Goal: Transaction & Acquisition: Purchase product/service

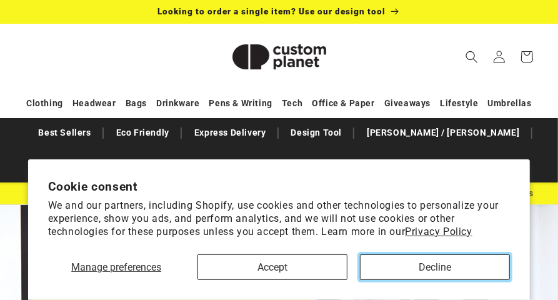
click at [382, 258] on button "Decline" at bounding box center [435, 267] width 150 height 26
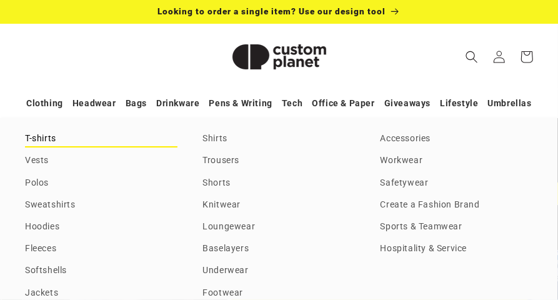
scroll to position [0, 1116]
click at [57, 106] on link "Clothing" at bounding box center [44, 103] width 37 height 22
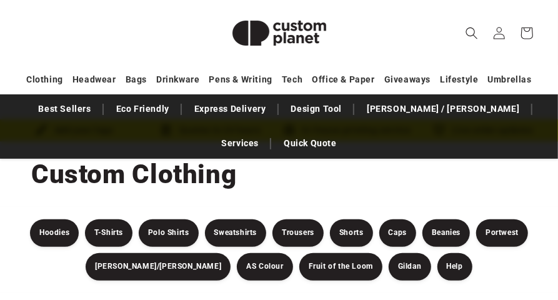
scroll to position [99, 0]
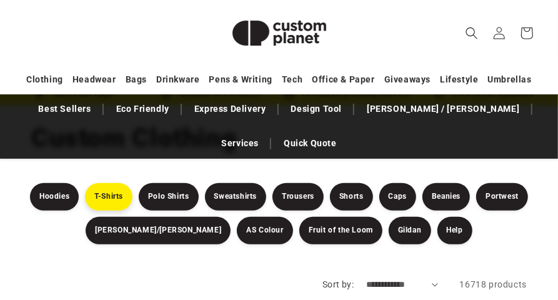
click at [102, 202] on link "T-Shirts" at bounding box center [108, 196] width 47 height 27
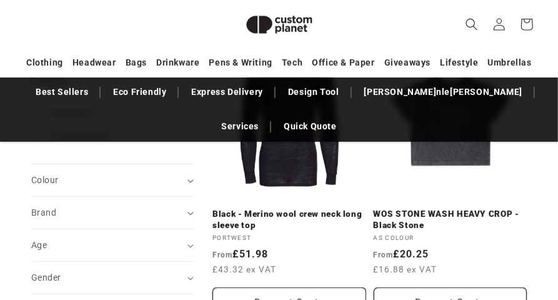
scroll to position [229, 0]
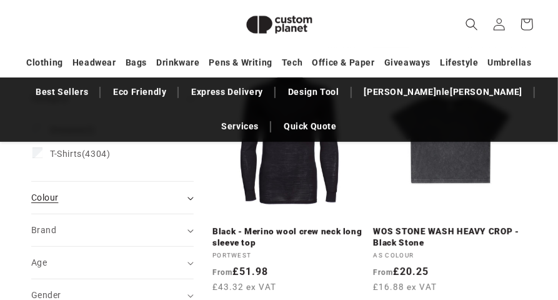
click at [189, 198] on icon "Colour (0 selected)" at bounding box center [190, 199] width 6 height 4
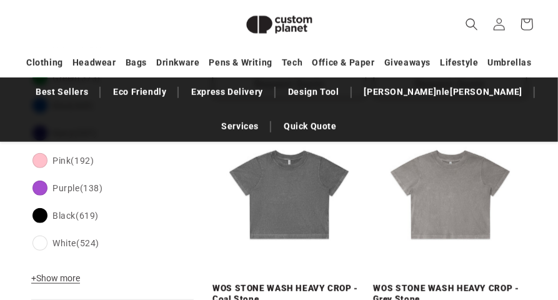
scroll to position [471, 0]
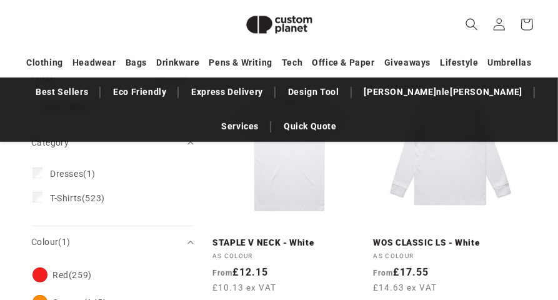
scroll to position [221, 0]
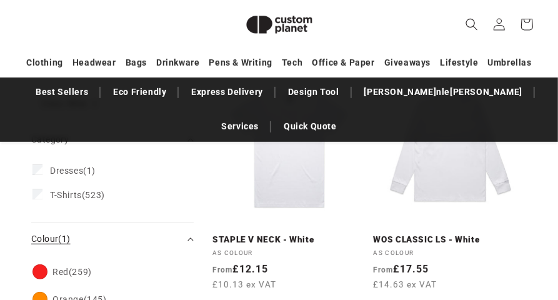
click at [191, 235] on summary "Colour (1)" at bounding box center [112, 239] width 162 height 32
click at [186, 270] on summary "Brand (0)" at bounding box center [112, 272] width 162 height 32
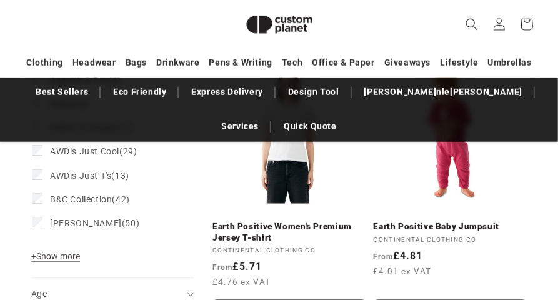
scroll to position [512, 0]
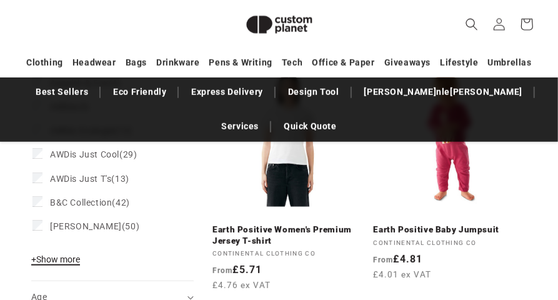
click at [74, 261] on span "+ Show more" at bounding box center [55, 259] width 49 height 10
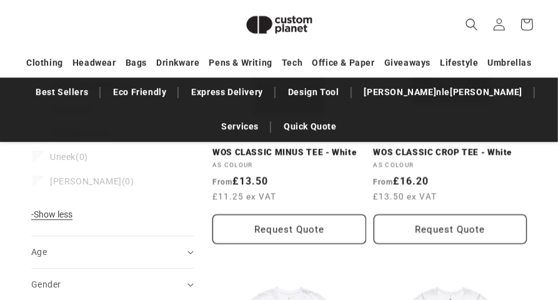
scroll to position [1754, 0]
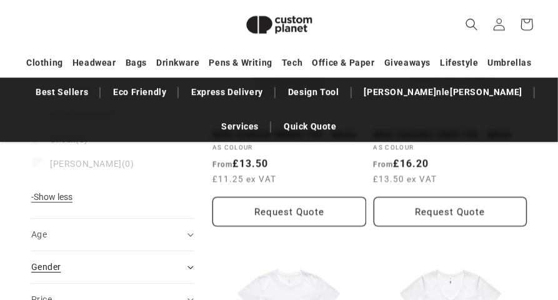
click at [192, 266] on icon "Gender (0 selected)" at bounding box center [190, 268] width 6 height 4
click at [33, 286] on label "Female (165) Female (165 products)" at bounding box center [108, 298] width 152 height 24
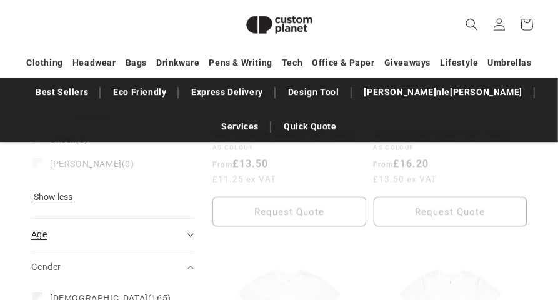
click at [189, 233] on icon "Age (0 selected)" at bounding box center [190, 235] width 6 height 4
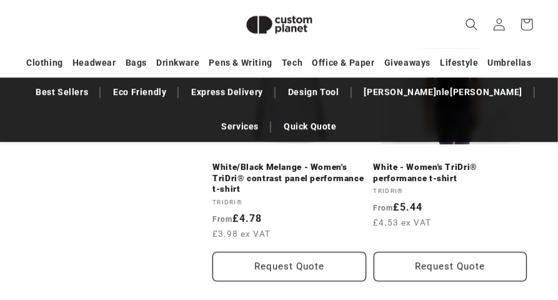
scroll to position [832, 0]
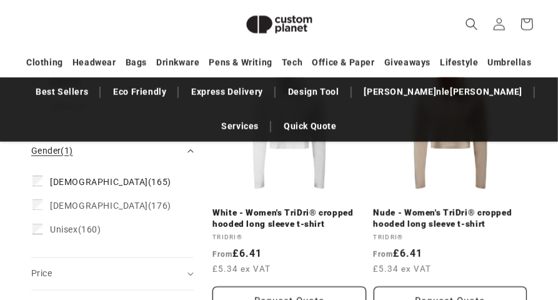
click at [189, 147] on summary "Gender (1)" at bounding box center [112, 151] width 162 height 32
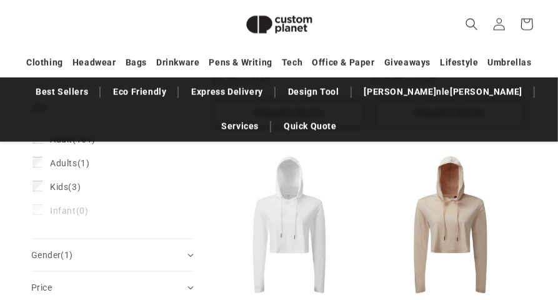
scroll to position [691, 0]
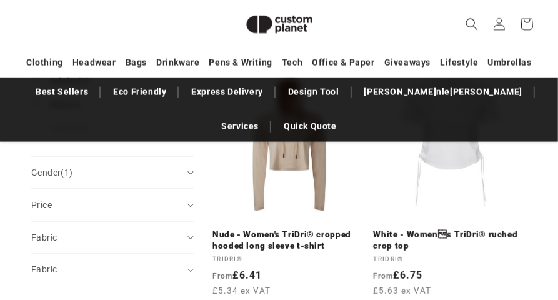
scroll to position [813, 0]
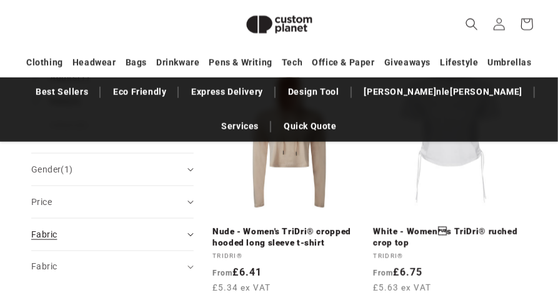
click at [191, 233] on icon "Fabric (0 selected)" at bounding box center [190, 235] width 6 height 4
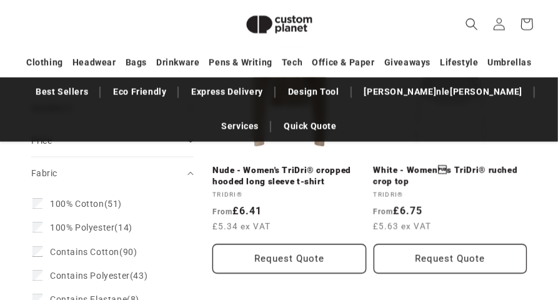
scroll to position [877, 0]
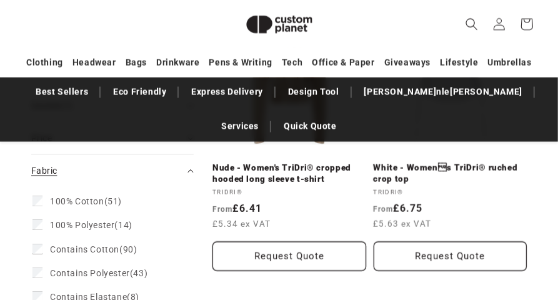
click at [189, 169] on icon "Fabric (0 selected)" at bounding box center [190, 171] width 6 height 4
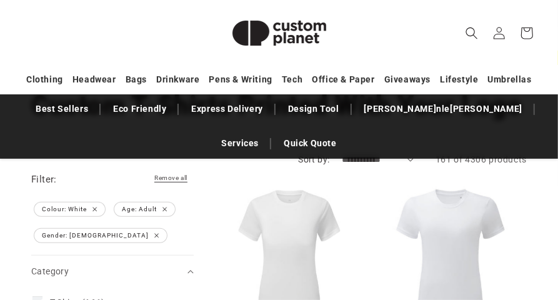
scroll to position [57, 0]
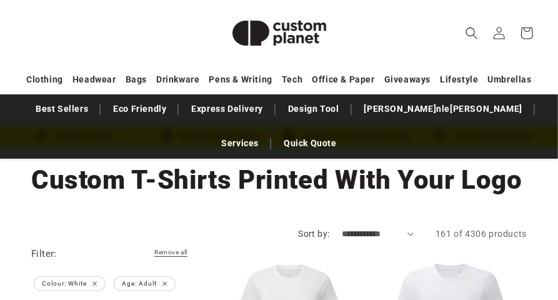
click at [411, 236] on select "**********" at bounding box center [378, 233] width 72 height 13
select select "**********"
click at [342, 227] on select "**********" at bounding box center [378, 233] width 72 height 13
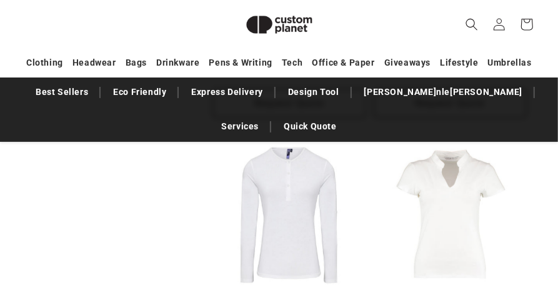
scroll to position [2196, 0]
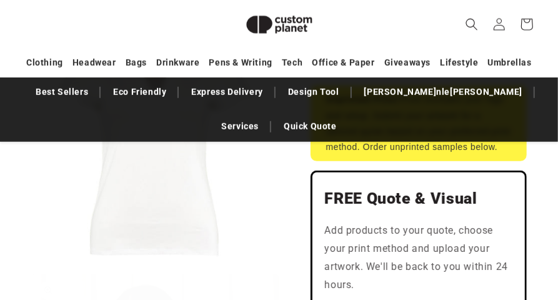
scroll to position [464, 0]
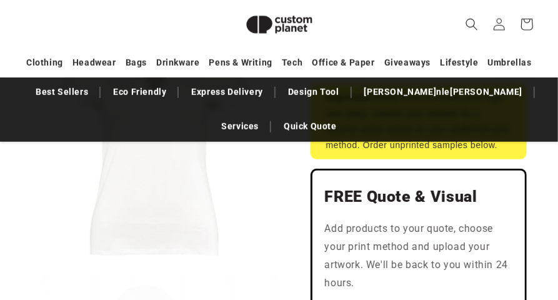
click at [366, 202] on h2 "FREE Quote & Visual" at bounding box center [419, 197] width 188 height 20
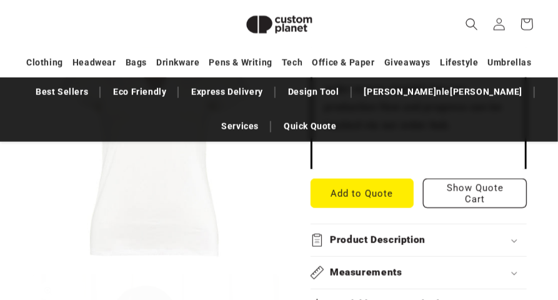
scroll to position [718, 0]
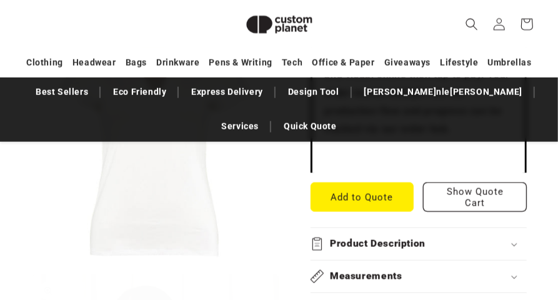
click at [384, 246] on h2 "Product Description" at bounding box center [378, 243] width 96 height 13
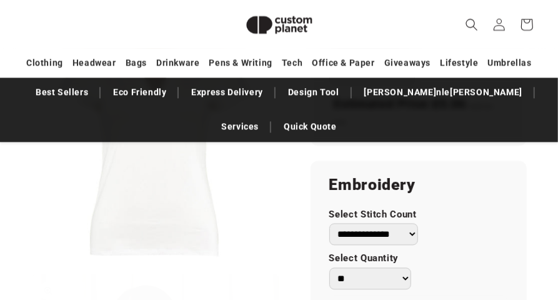
scroll to position [1279, 0]
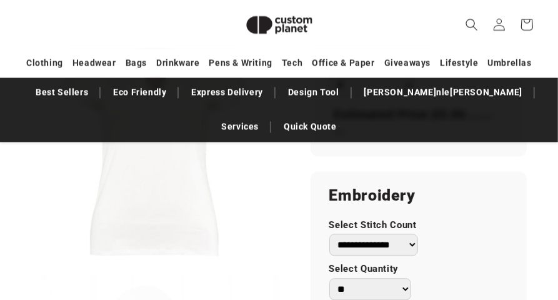
click at [412, 234] on select "**********" at bounding box center [373, 245] width 89 height 22
click at [31, 267] on button "Open media 1 in modal" at bounding box center [31, 267] width 0 height 0
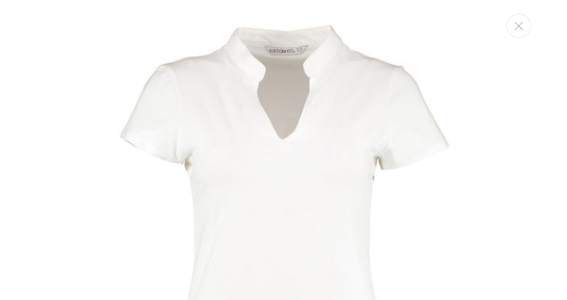
scroll to position [1245, 0]
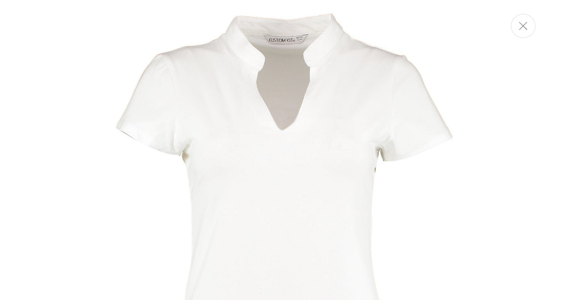
click at [530, 33] on button "Close" at bounding box center [523, 26] width 25 height 24
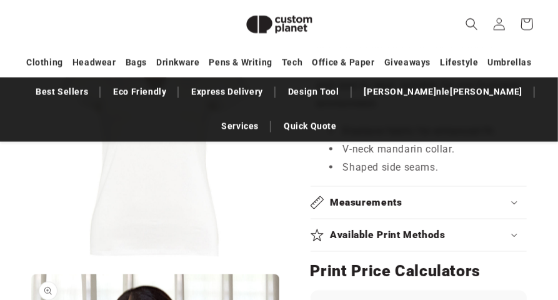
scroll to position [952, 0]
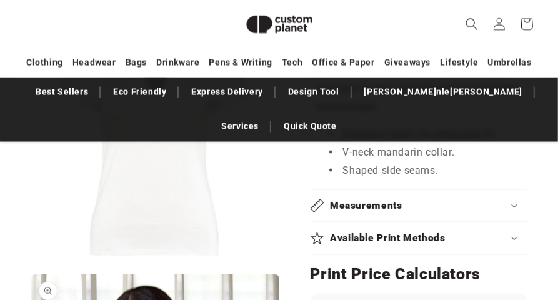
click at [492, 244] on summary "Available Print Methods" at bounding box center [419, 238] width 217 height 32
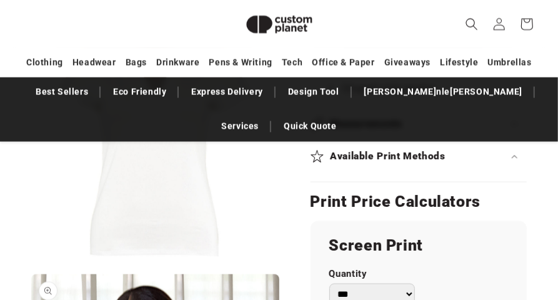
scroll to position [1040, 0]
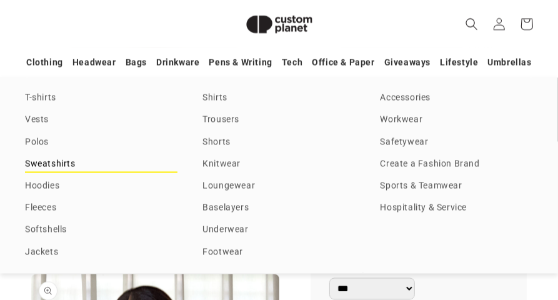
click at [29, 164] on link "Sweatshirts" at bounding box center [101, 164] width 152 height 17
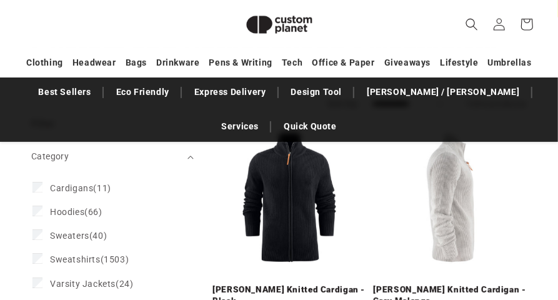
scroll to position [169, 0]
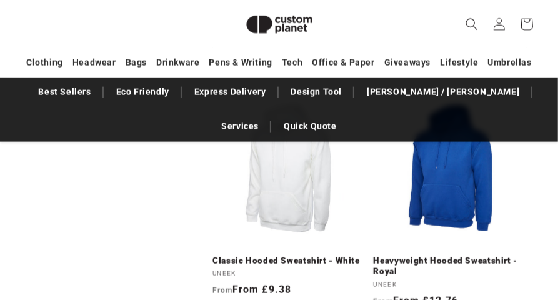
scroll to position [770, 0]
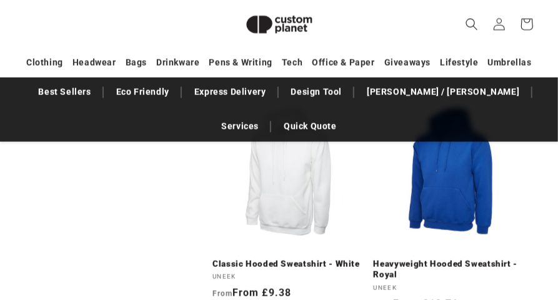
click at [287, 259] on link "Classic Hooded Sweatshirt - White" at bounding box center [289, 264] width 154 height 11
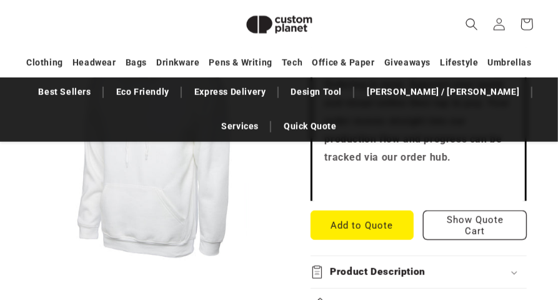
scroll to position [587, 0]
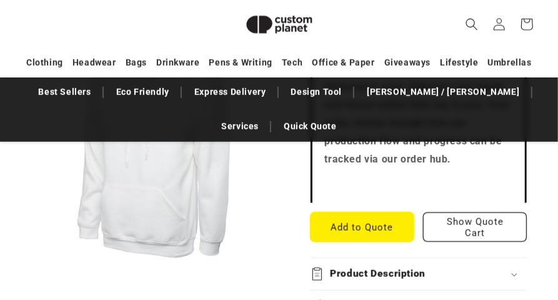
click at [363, 234] on button "Add to Quote" at bounding box center [363, 226] width 104 height 29
click at [362, 231] on button "Add to Quote" at bounding box center [363, 226] width 104 height 29
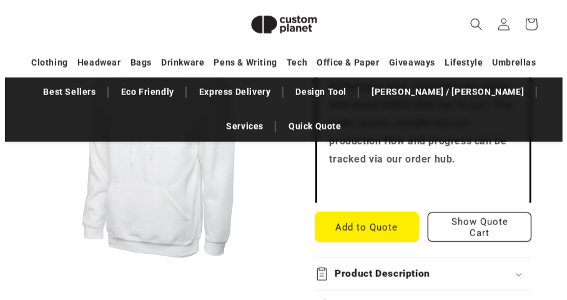
scroll to position [552, 0]
